Goal: Transaction & Acquisition: Subscribe to service/newsletter

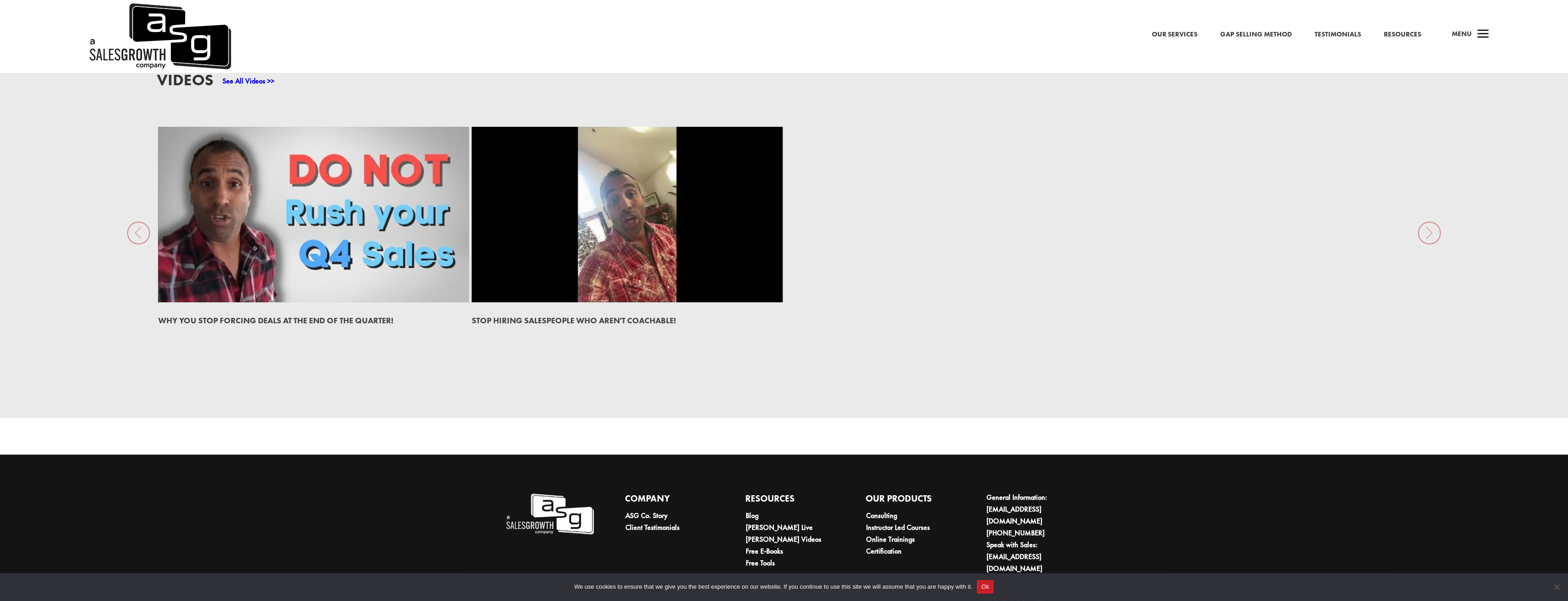
scroll to position [2265, 0]
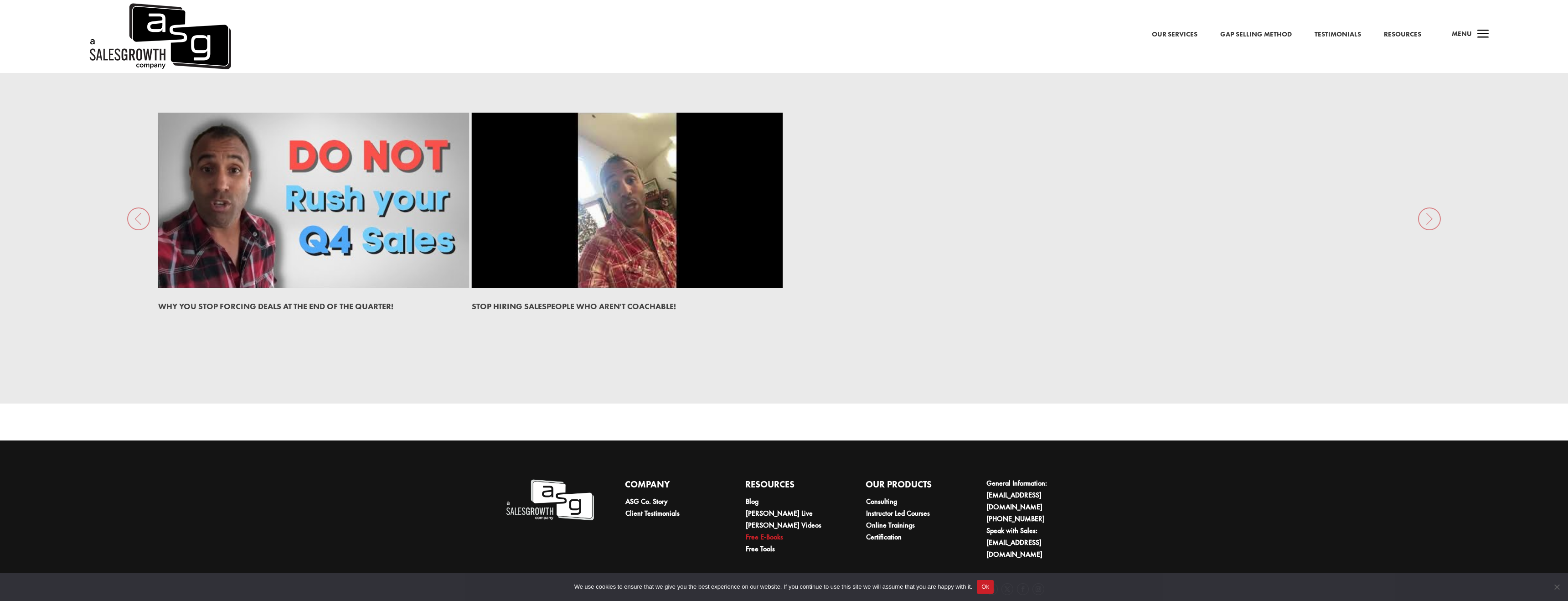
click at [768, 532] on link "Free E-Books" at bounding box center [765, 536] width 37 height 9
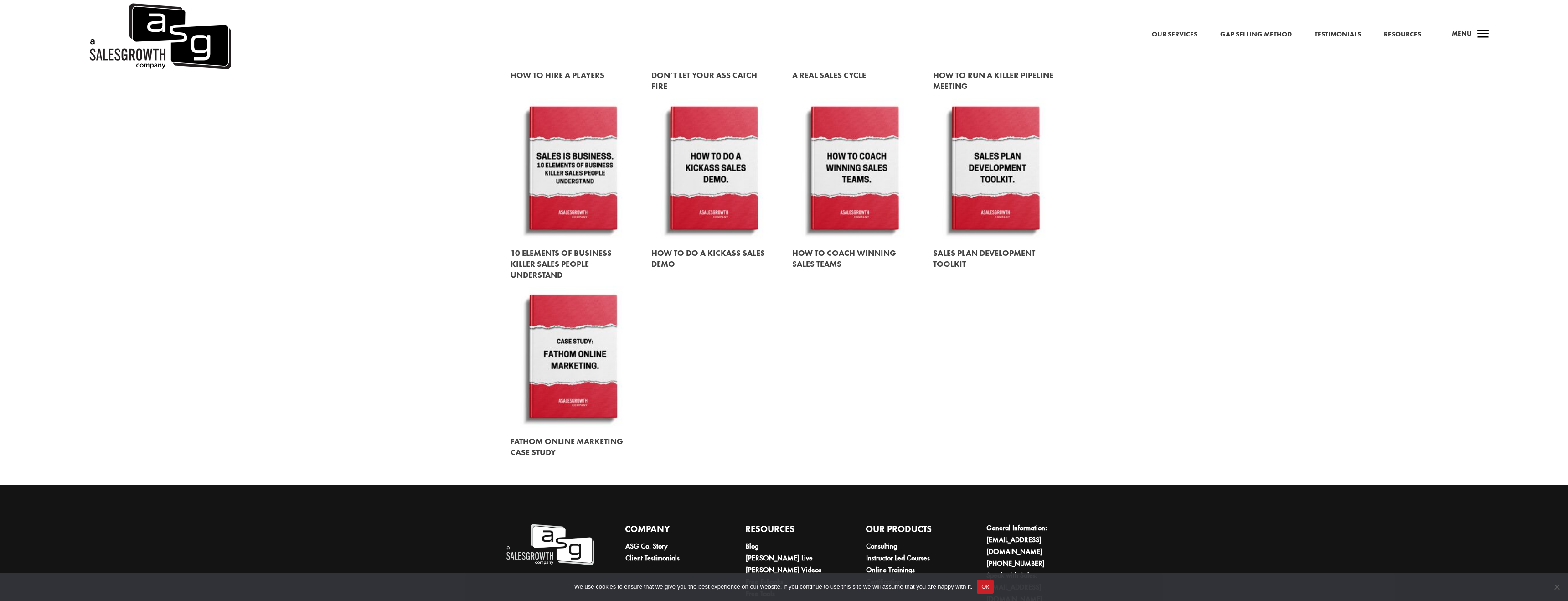
scroll to position [1088, 0]
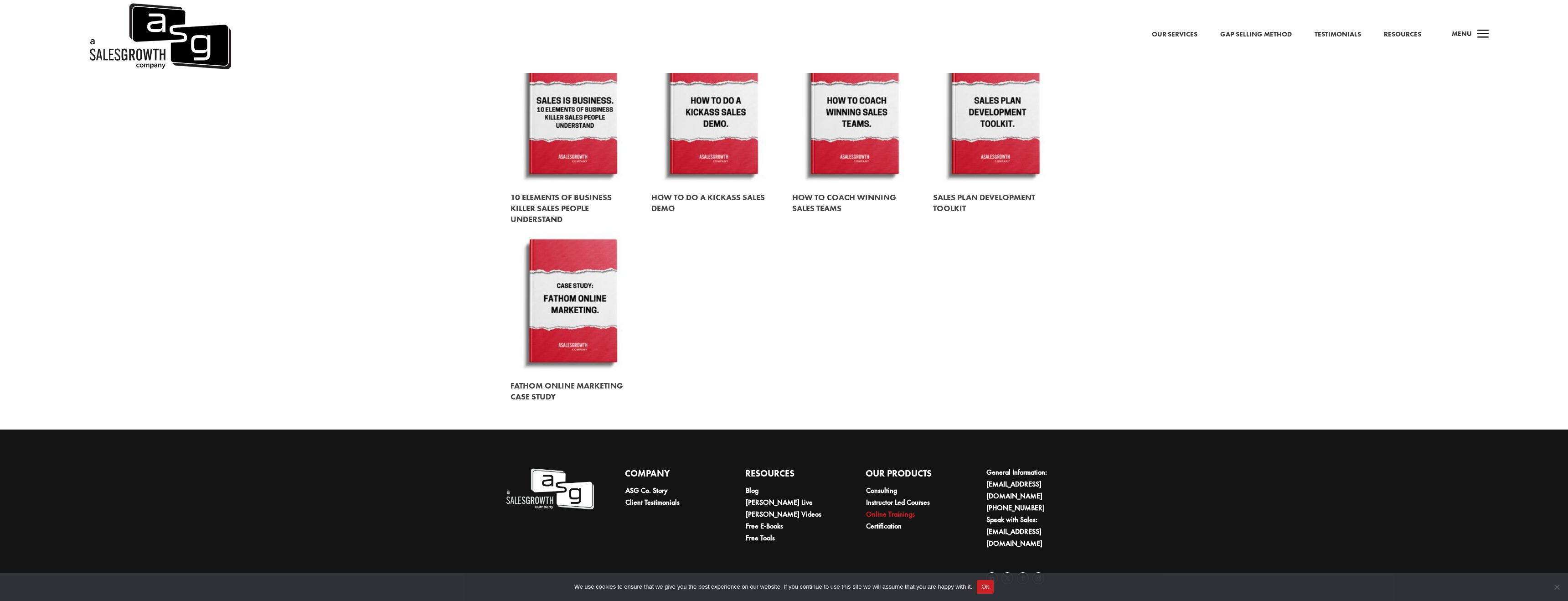
click at [900, 516] on link "Online Trainings" at bounding box center [890, 514] width 49 height 9
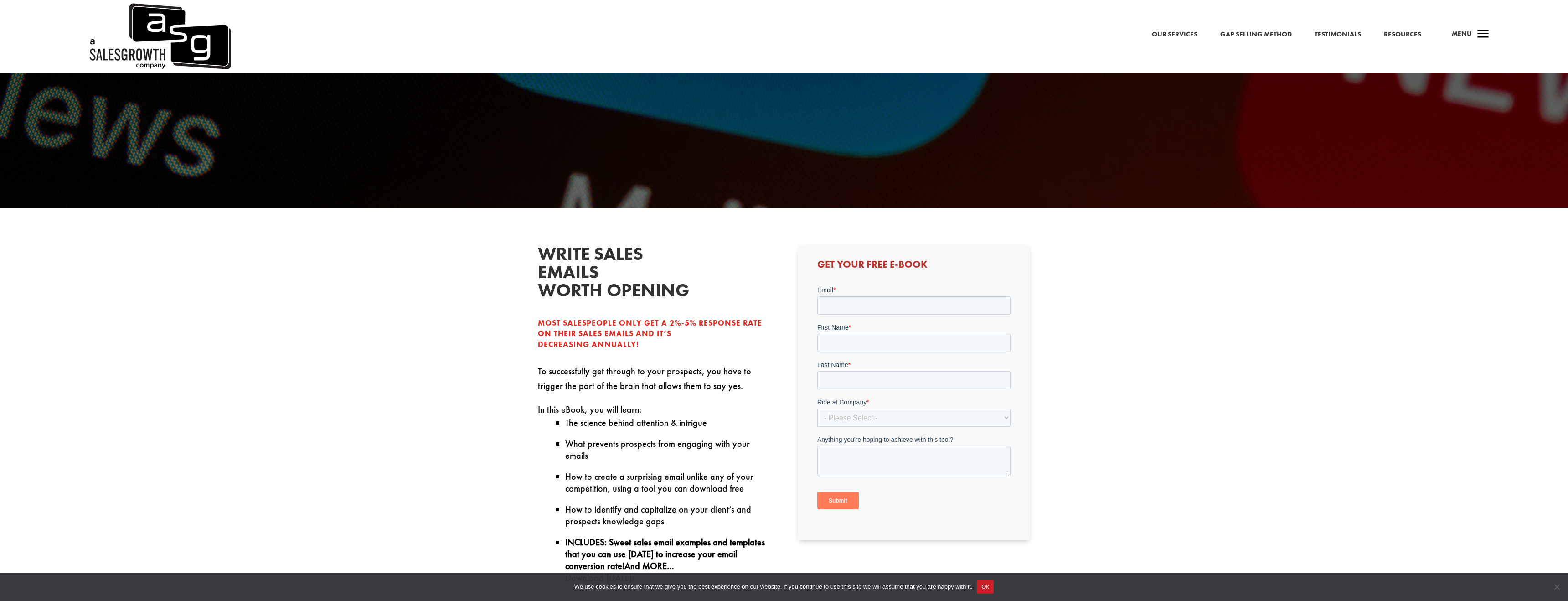
scroll to position [322, 0]
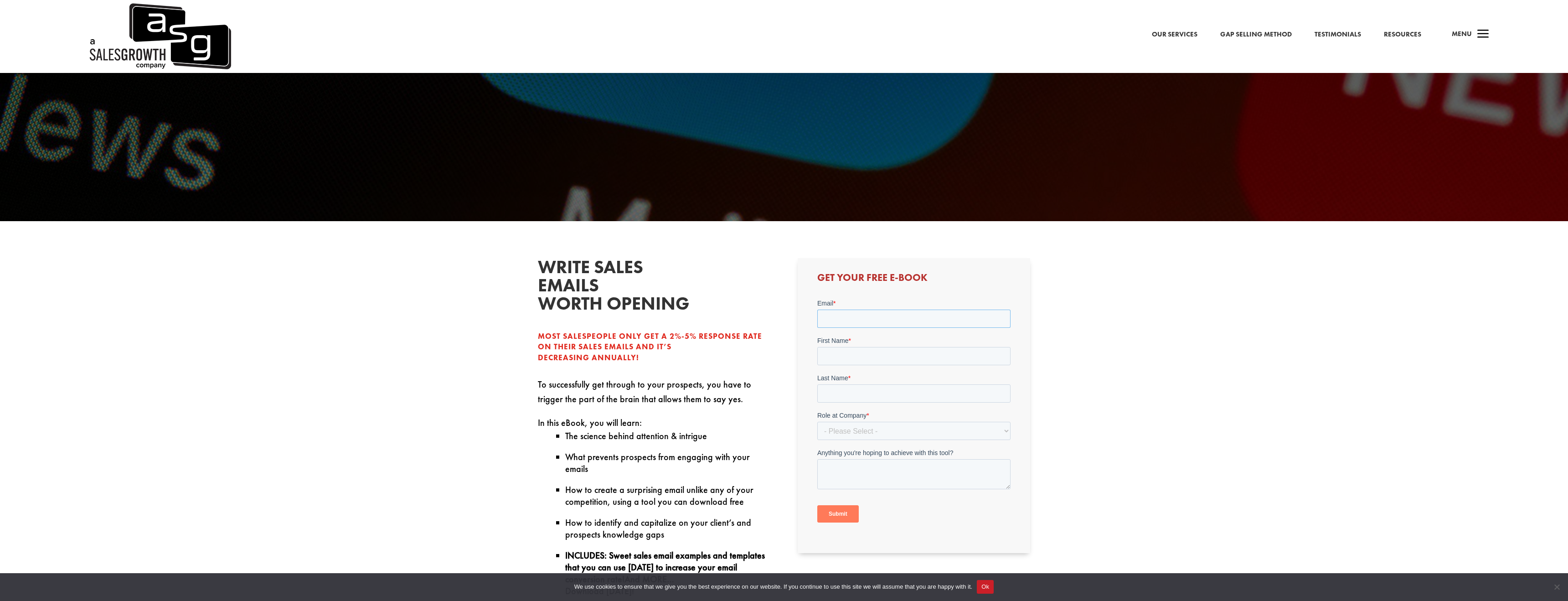
click at [849, 322] on input "Email *" at bounding box center [913, 318] width 193 height 18
click at [867, 357] on input "First Name *" at bounding box center [913, 364] width 193 height 18
click at [854, 321] on input "ameen" at bounding box center [913, 318] width 193 height 18
type input "ameenurrahamans@gmail.com"
type input "ameen"
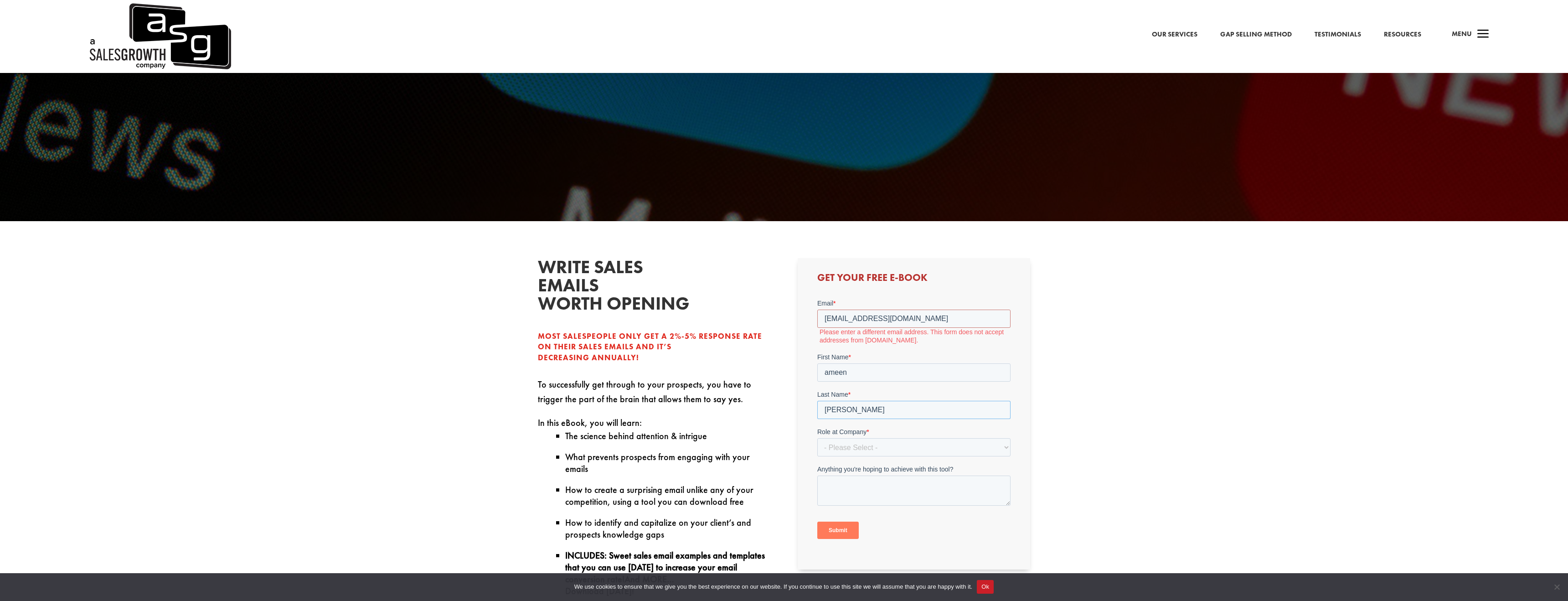
type input "rahaman"
drag, startPoint x: 927, startPoint y: 313, endPoint x: 797, endPoint y: 324, distance: 130.5
click html "Email * ameenurrahamans@gmail.com Please enter a different email address. This …"
type input "info@b2consultants.de"
click at [858, 431] on select "- Please Select - C-Level (CRO, CSO, etc) Senior Leadership (VP of Sales, VP of…" at bounding box center [913, 430] width 193 height 18
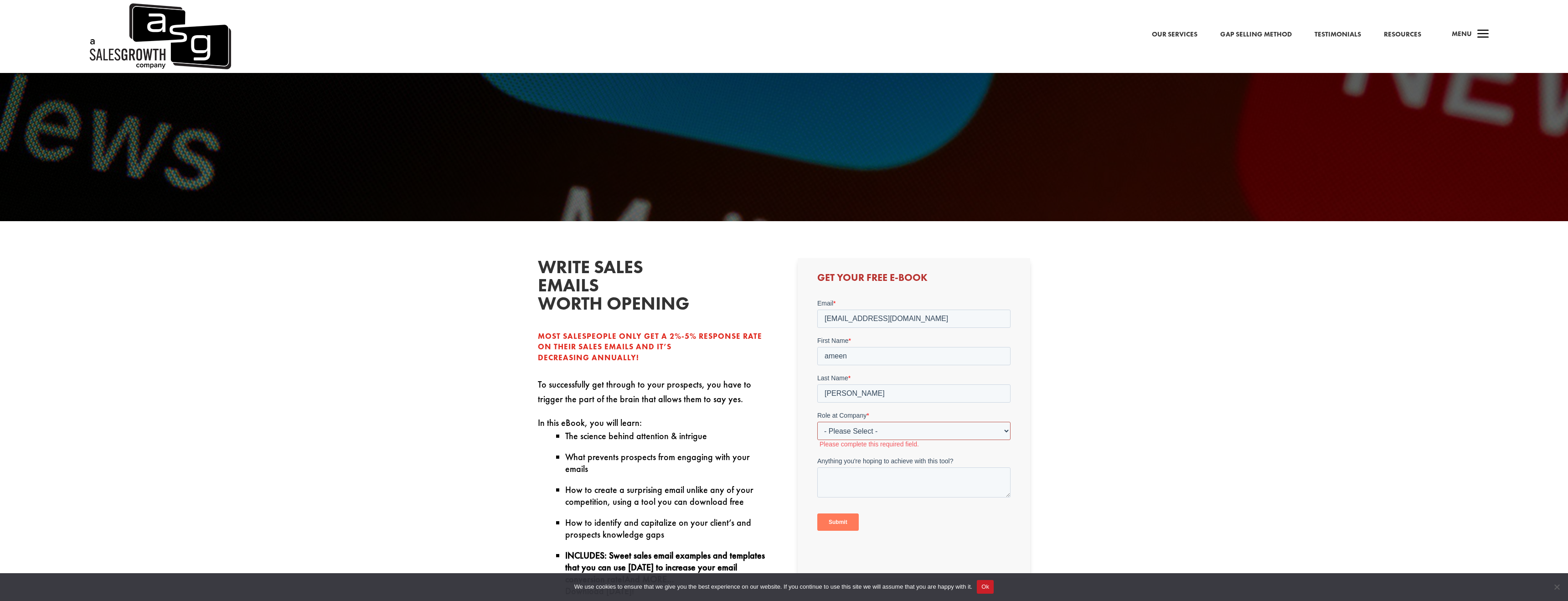
select select "C-Level (CRO, CSO, etc)"
click at [817, 421] on select "- Please Select - C-Level (CRO, CSO, etc) Senior Leadership (VP of Sales, VP of…" at bounding box center [913, 430] width 193 height 18
click at [866, 470] on select "Please Select Just Me 1-9 10-19 20-49 50-99 100+" at bounding box center [913, 467] width 193 height 18
select select "Just Me"
click at [817, 459] on select "Please Select Just Me 1-9 10-19 20-49 50-99 100+" at bounding box center [913, 467] width 193 height 18
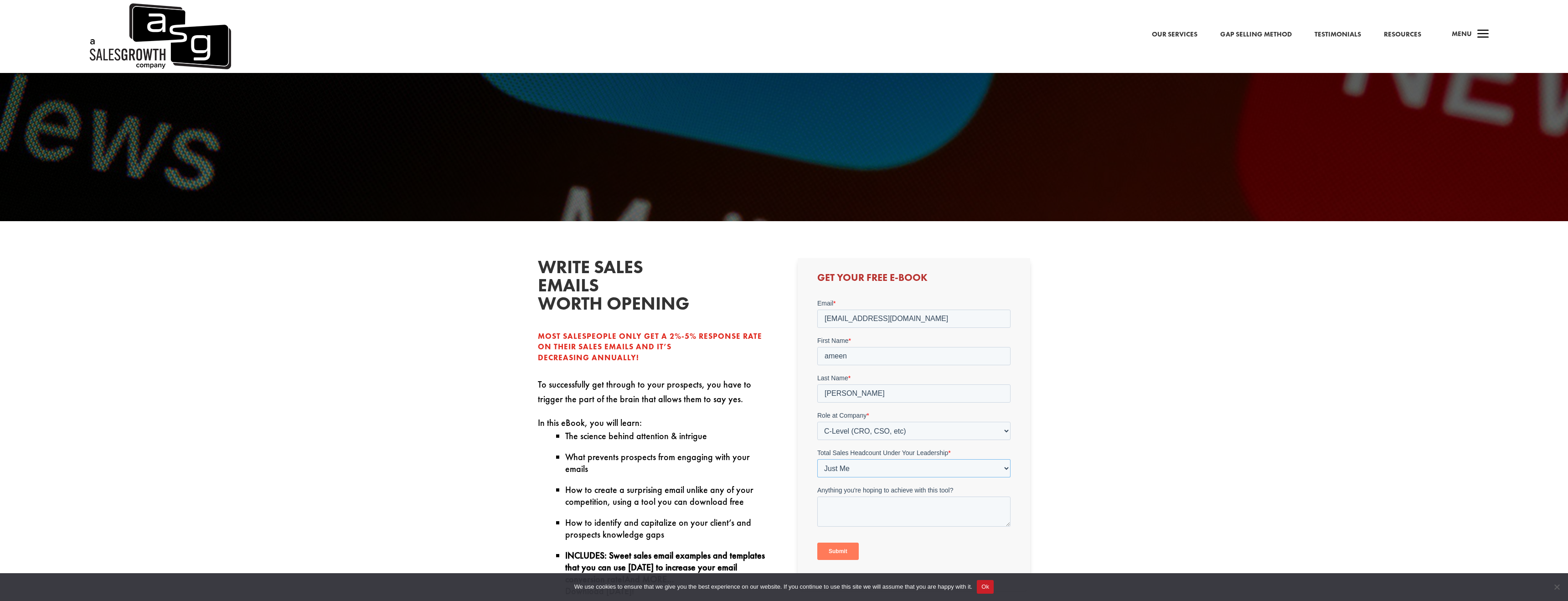
click at [881, 464] on select "Please Select Just Me 1-9 10-19 20-49 50-99 100+" at bounding box center [913, 467] width 193 height 18
click at [817, 459] on select "Please Select Just Me 1-9 10-19 20-49 50-99 100+" at bounding box center [913, 467] width 193 height 18
click at [840, 554] on input "Submit" at bounding box center [837, 551] width 41 height 17
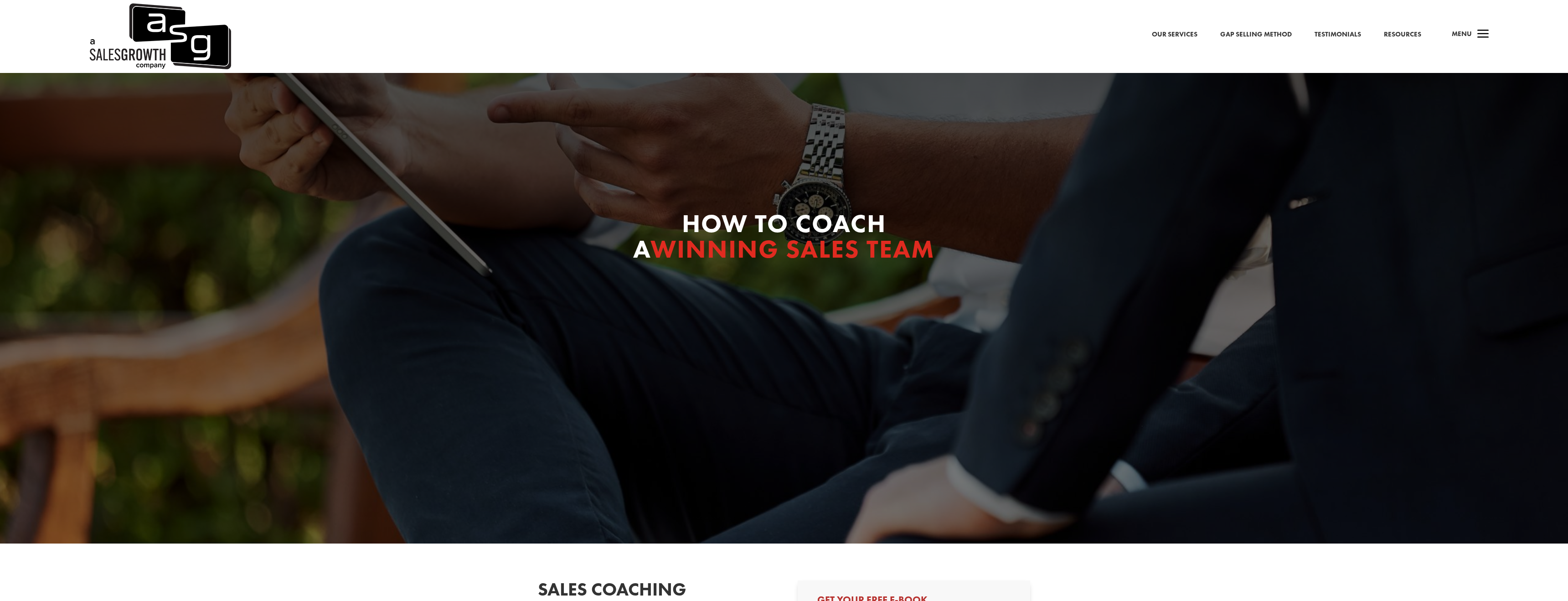
select select "C-Level (CRO, CSO, etc)"
select select "Just Me"
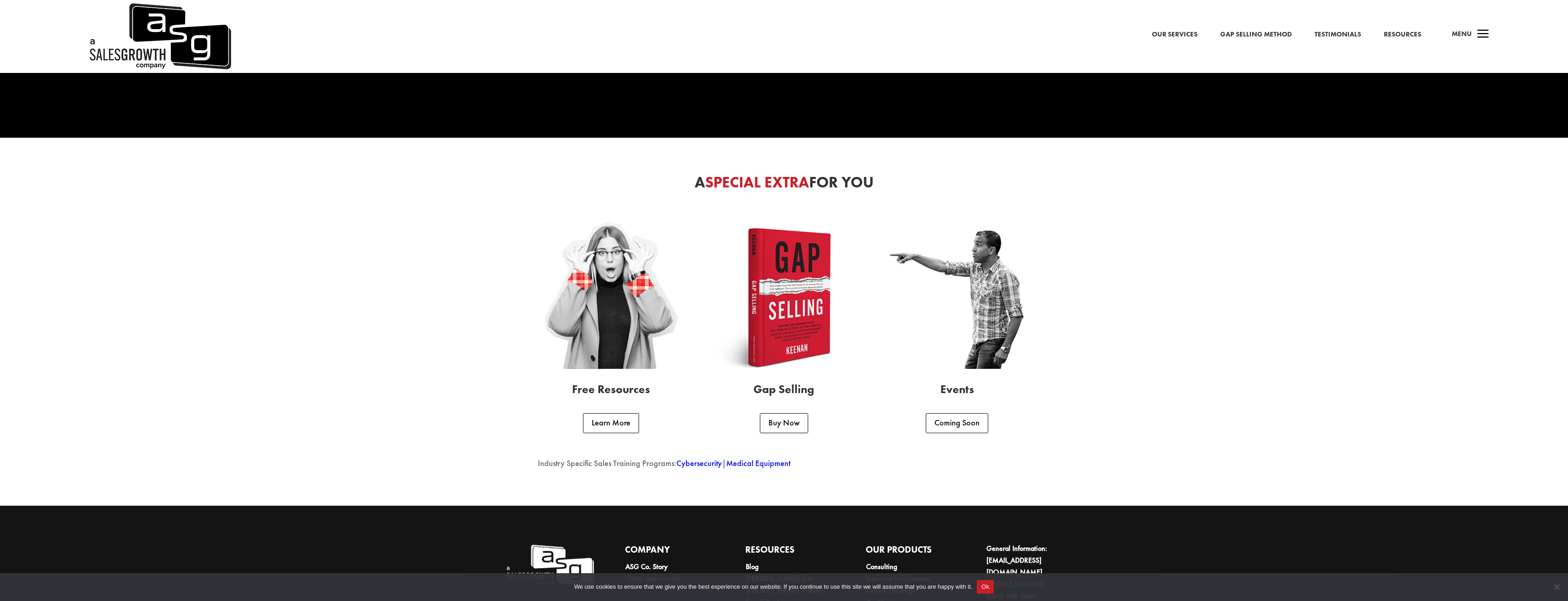
scroll to position [2676, 0]
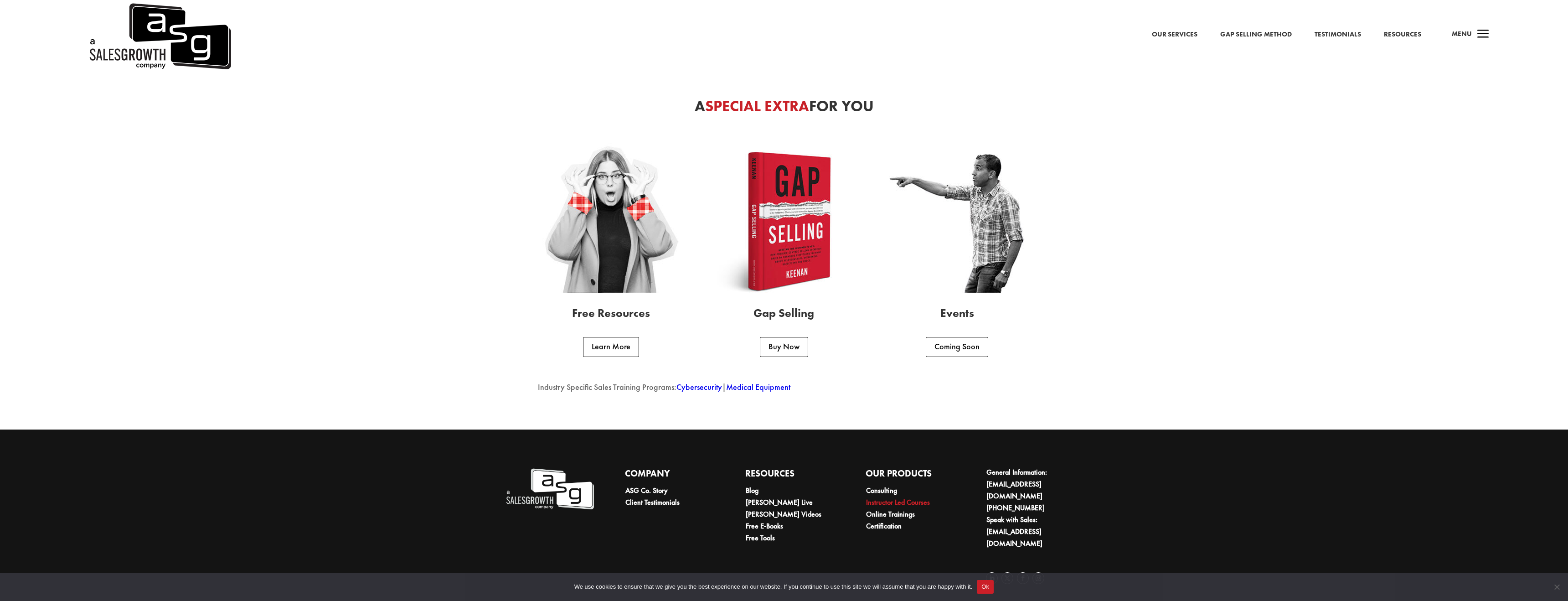
click at [897, 504] on link "Instructor Led Courses" at bounding box center [898, 502] width 64 height 9
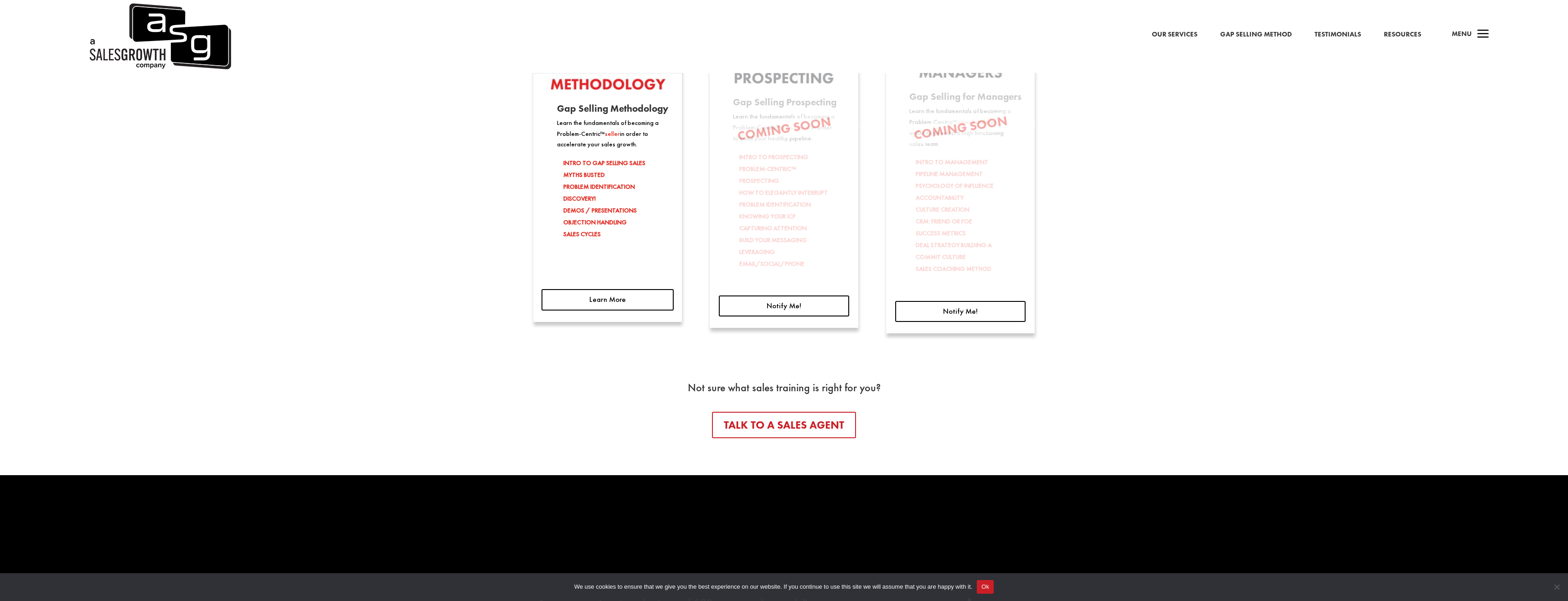
scroll to position [1842, 0]
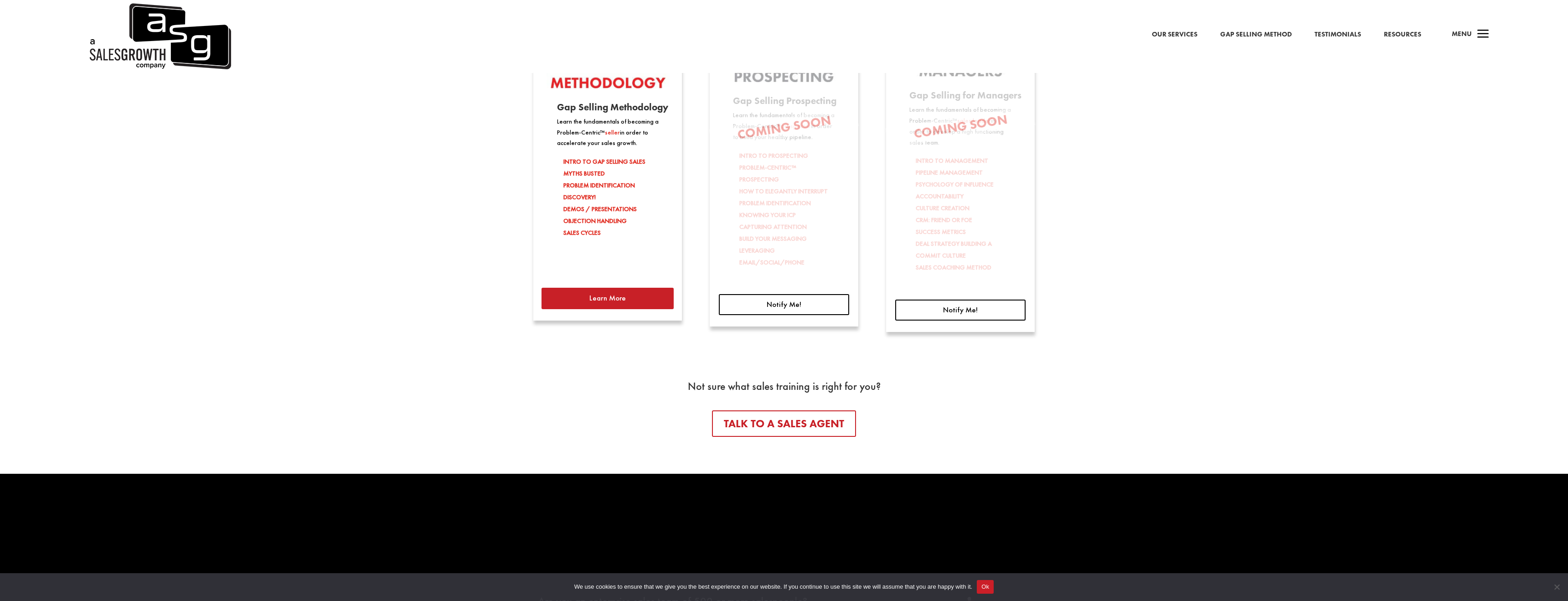
click at [641, 296] on link "Learn More" at bounding box center [607, 297] width 132 height 21
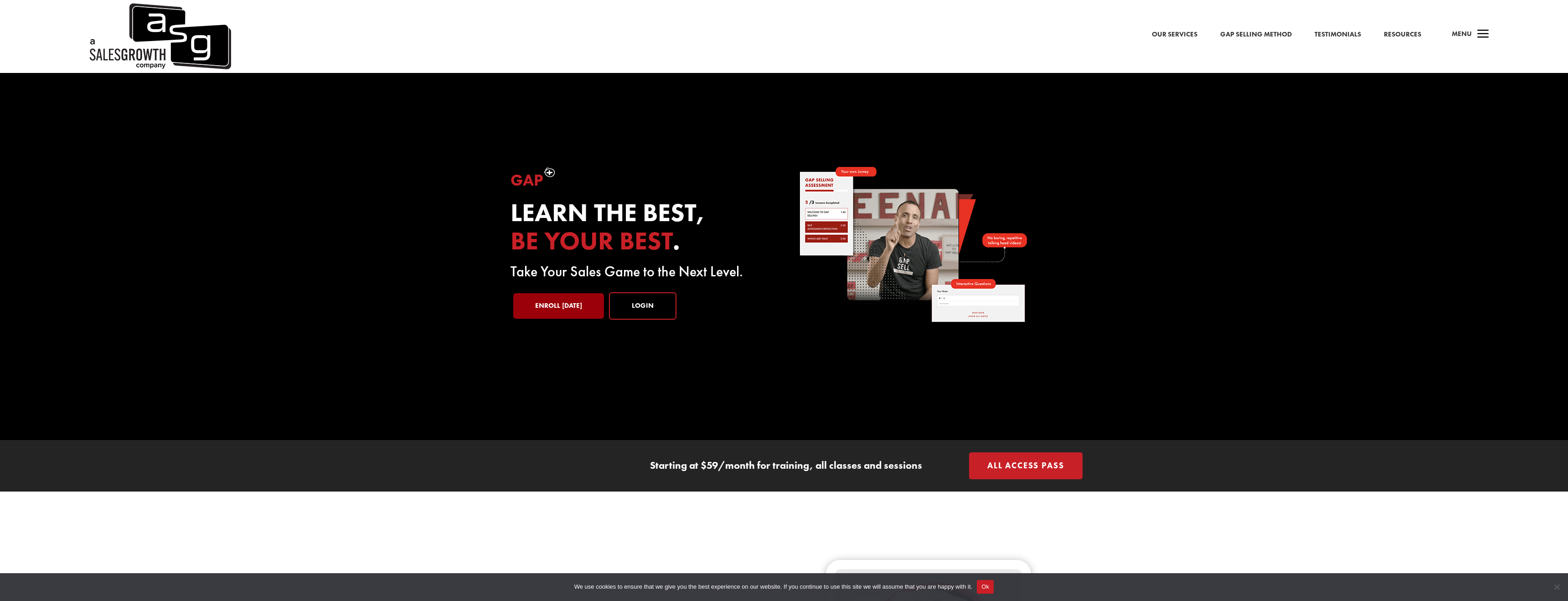
click at [583, 306] on link "Enroll Today" at bounding box center [558, 305] width 90 height 26
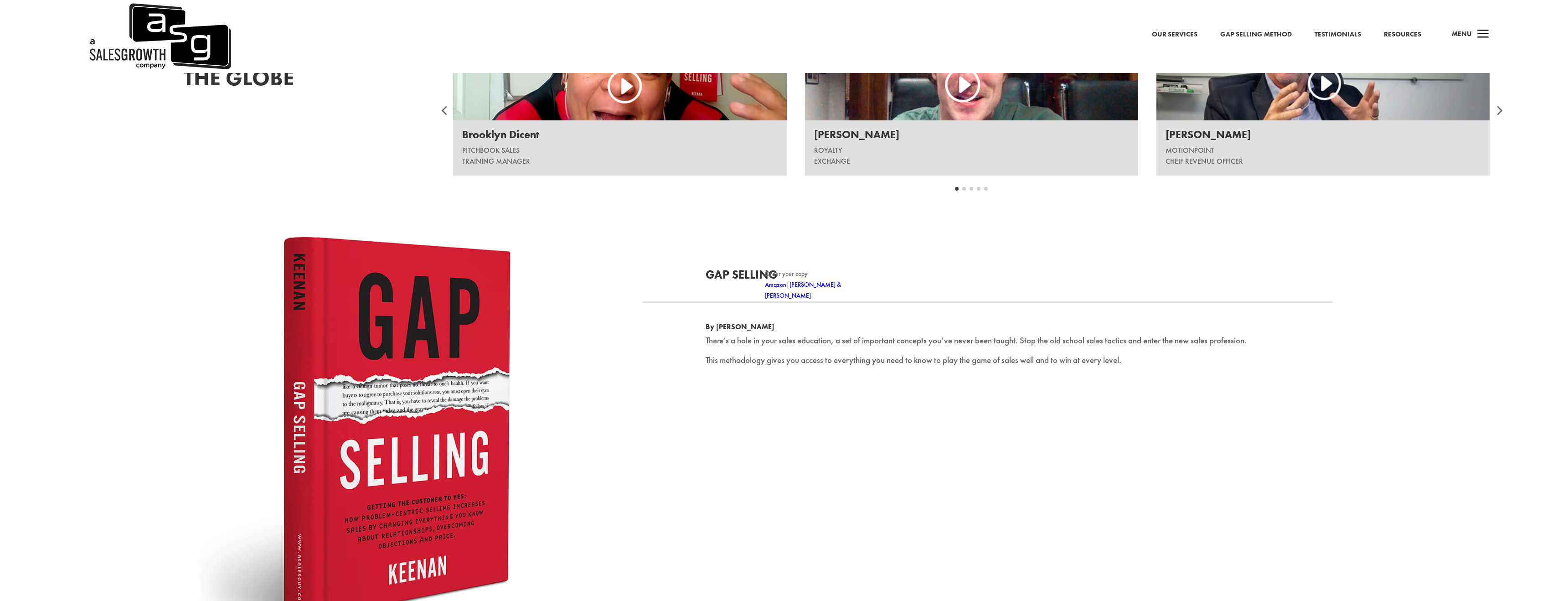
scroll to position [1633, 0]
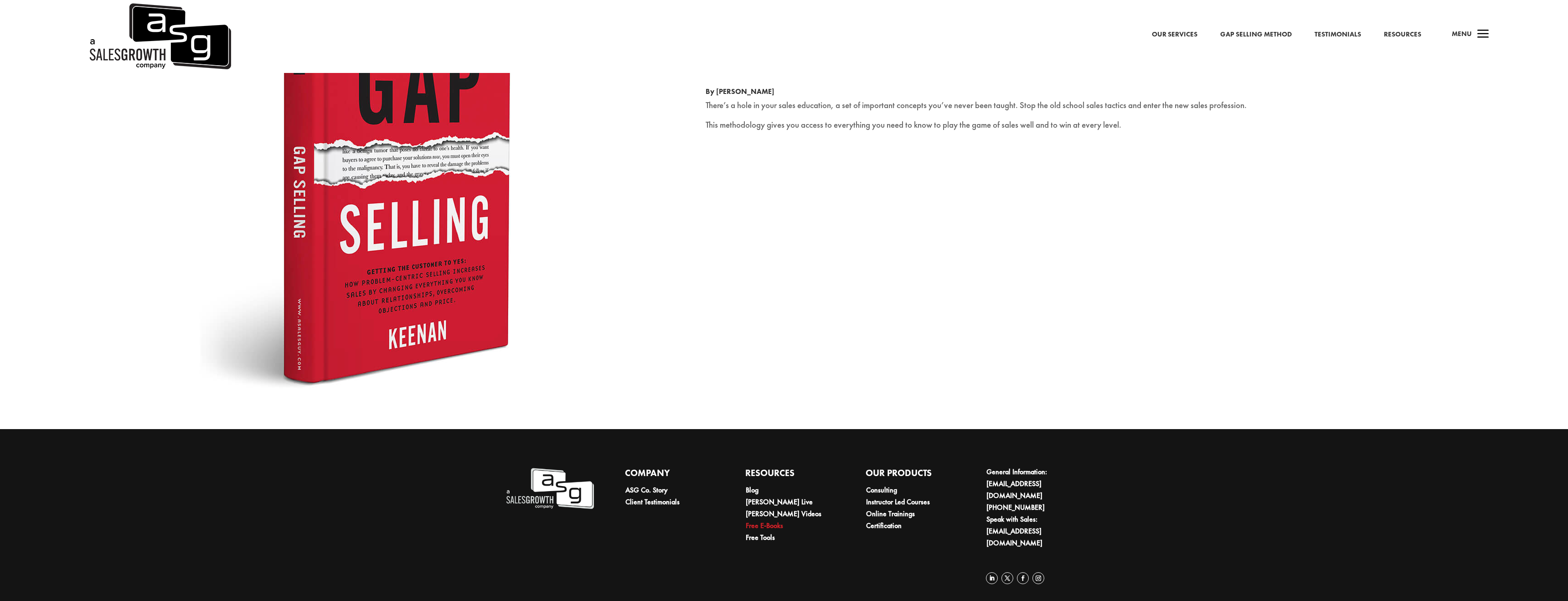
click at [769, 525] on link "Free E-Books" at bounding box center [765, 525] width 37 height 9
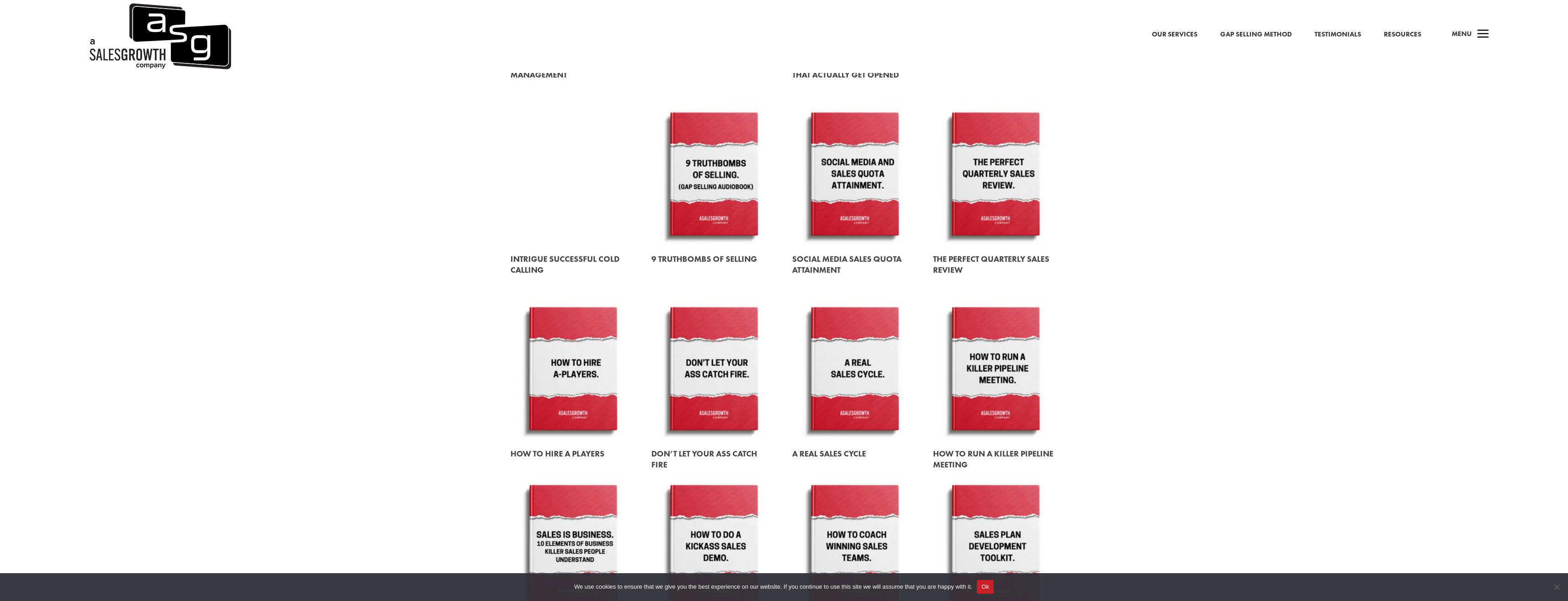
scroll to position [654, 0]
